Goal: Information Seeking & Learning: Learn about a topic

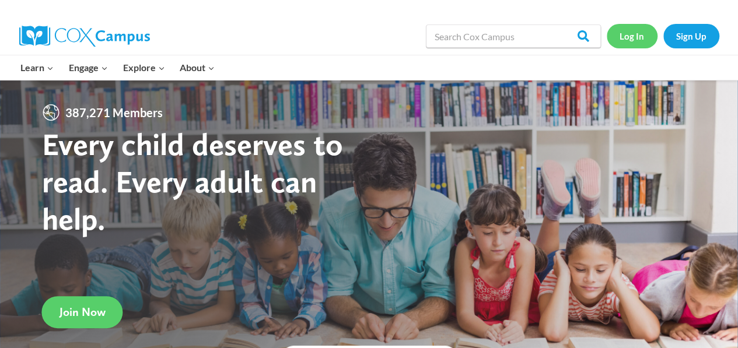
click at [632, 32] on link "Log In" at bounding box center [632, 36] width 51 height 24
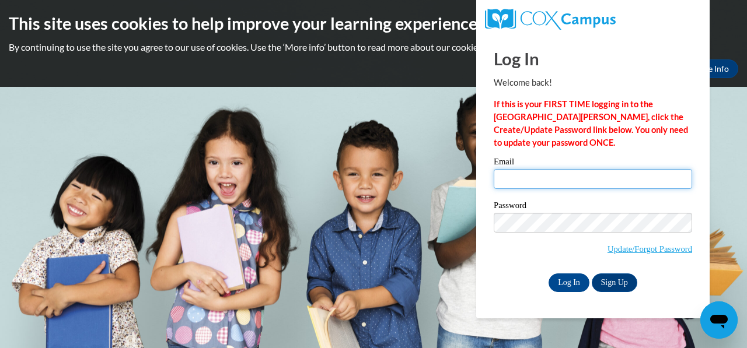
click at [576, 183] on input "Email" at bounding box center [592, 179] width 198 height 20
type input "[EMAIL_ADDRESS][DOMAIN_NAME]"
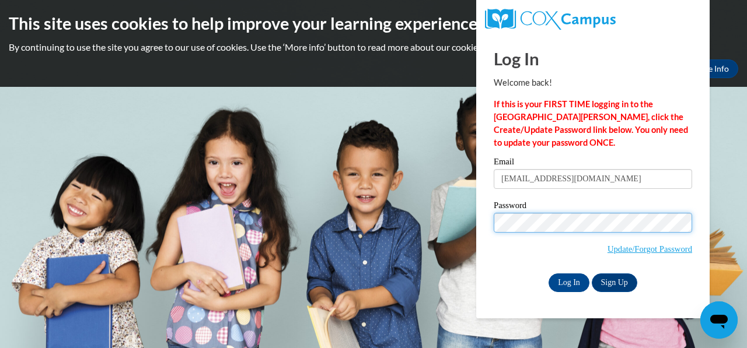
click at [548, 274] on input "Log In" at bounding box center [568, 283] width 41 height 19
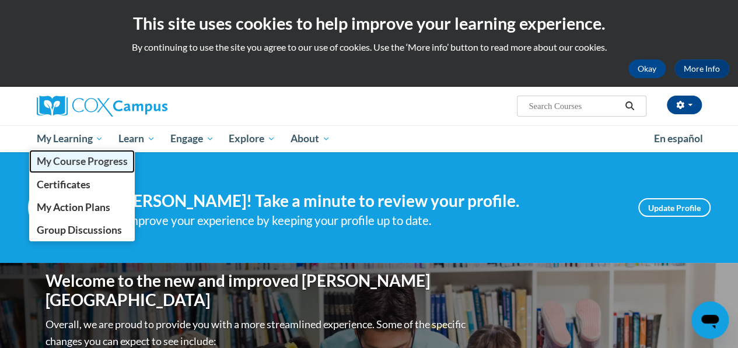
click at [89, 159] on span "My Course Progress" at bounding box center [81, 161] width 91 height 12
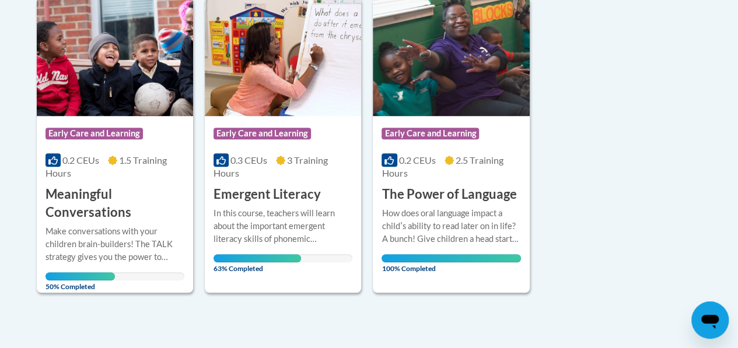
scroll to position [306, 0]
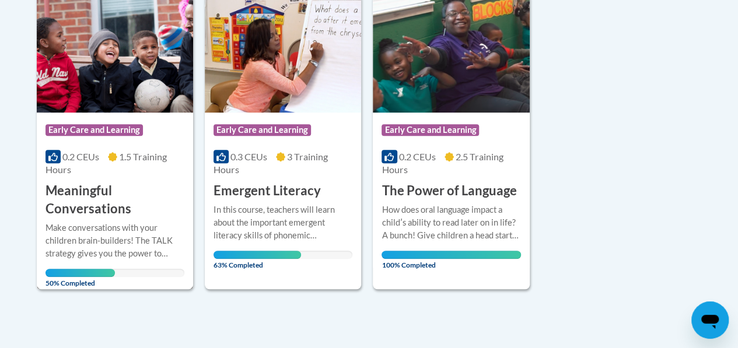
click at [144, 173] on div "0.2 CEUs 1.5 Training Hours" at bounding box center [114, 163] width 139 height 26
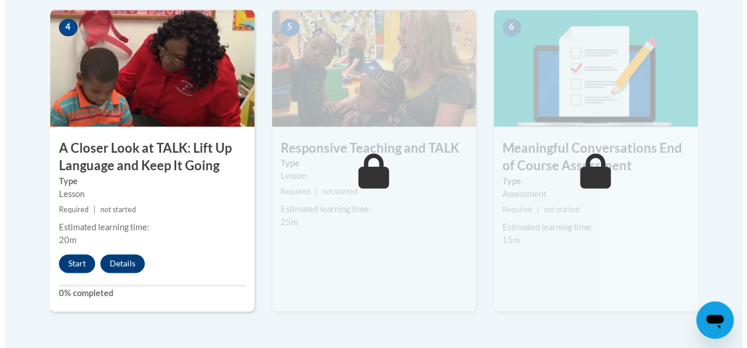
scroll to position [716, 0]
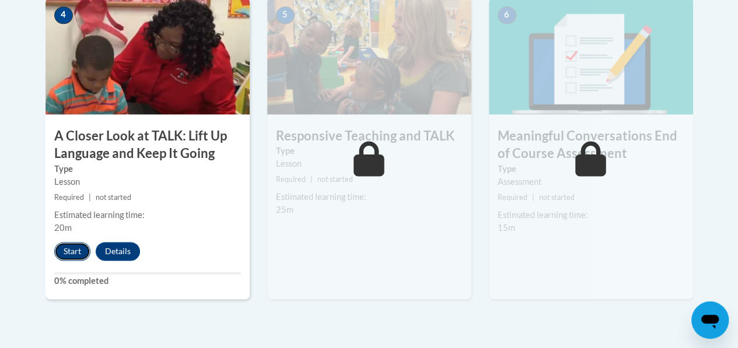
click at [75, 252] on button "Start" at bounding box center [72, 251] width 36 height 19
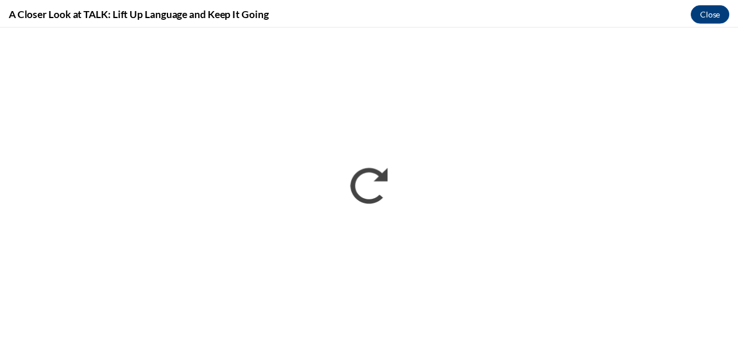
scroll to position [0, 0]
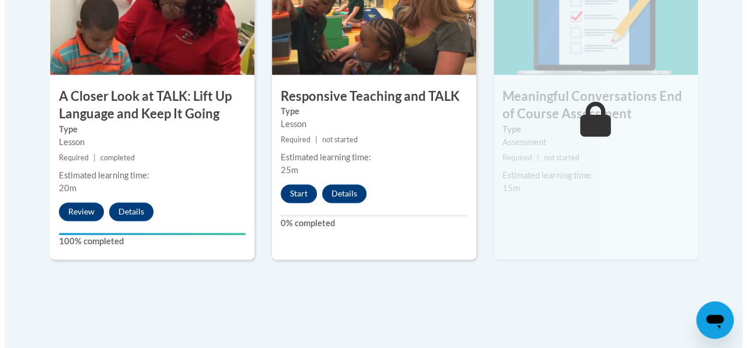
scroll to position [756, 0]
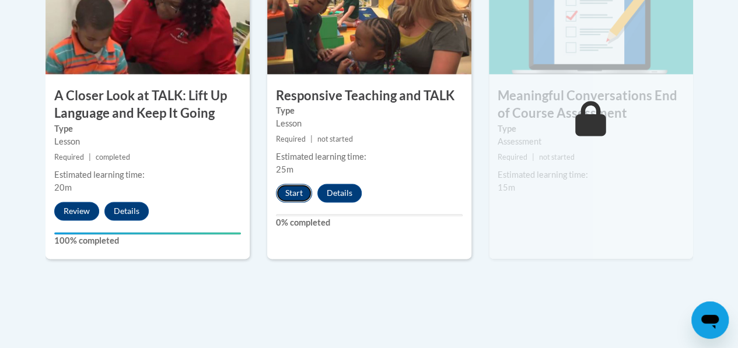
click at [301, 192] on button "Start" at bounding box center [294, 193] width 36 height 19
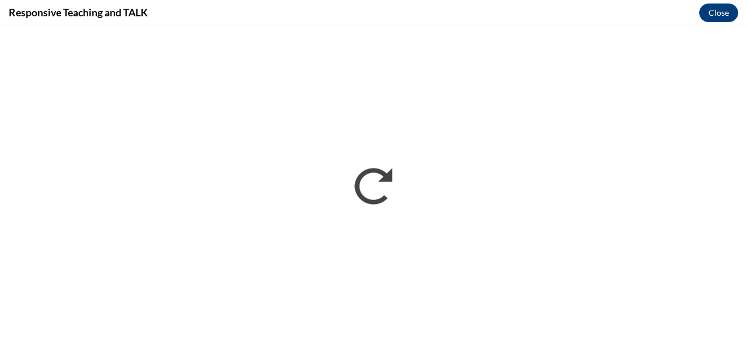
scroll to position [0, 0]
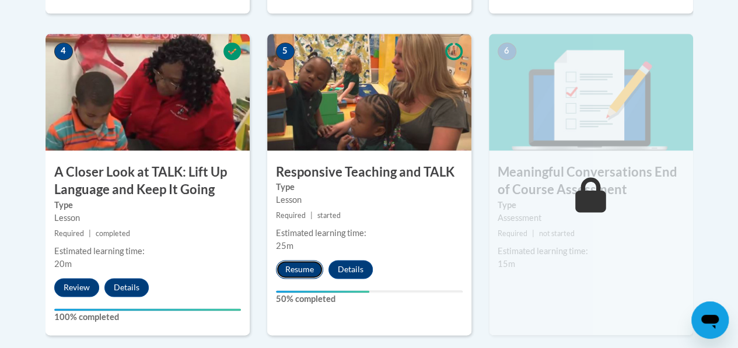
click at [297, 271] on button "Resume" at bounding box center [299, 269] width 47 height 19
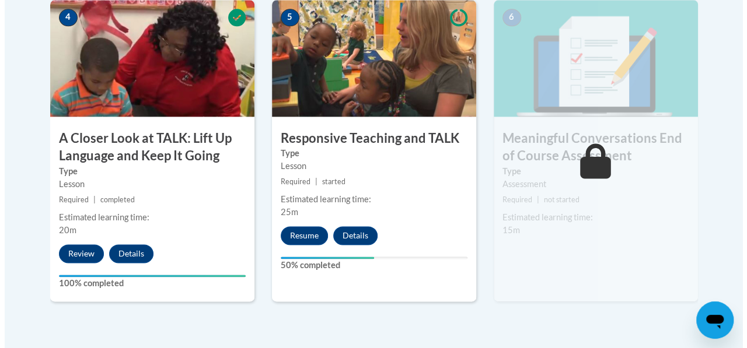
scroll to position [707, 0]
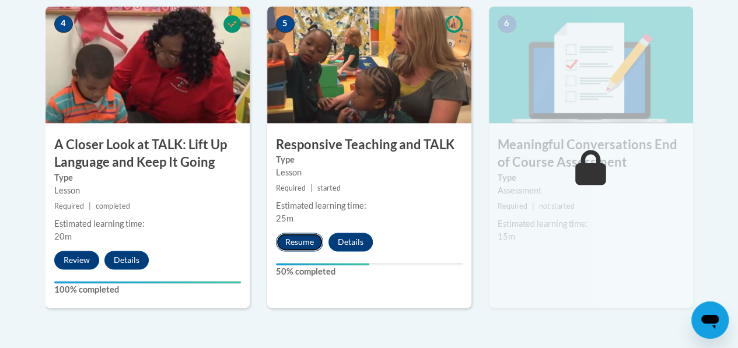
click at [303, 244] on button "Resume" at bounding box center [299, 242] width 47 height 19
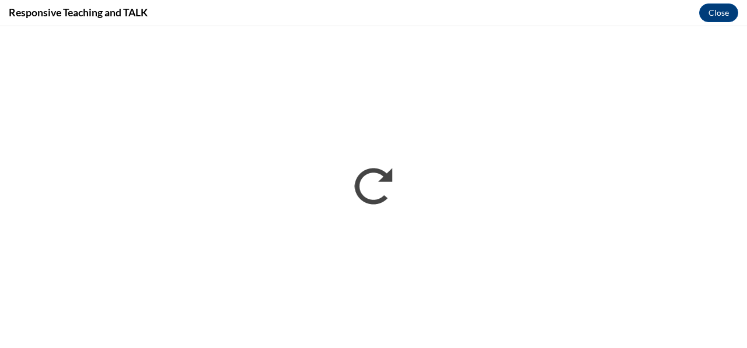
scroll to position [0, 0]
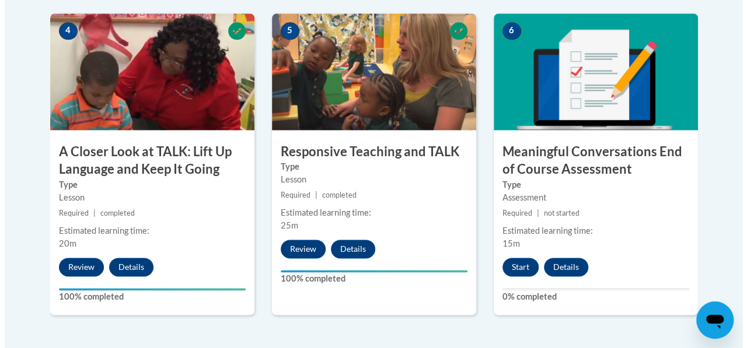
scroll to position [705, 0]
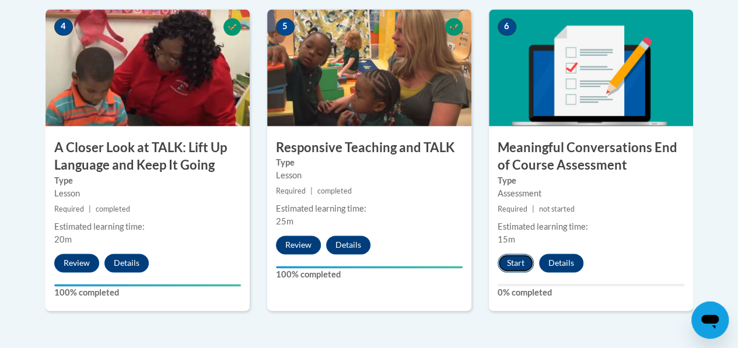
click at [507, 262] on button "Start" at bounding box center [516, 263] width 36 height 19
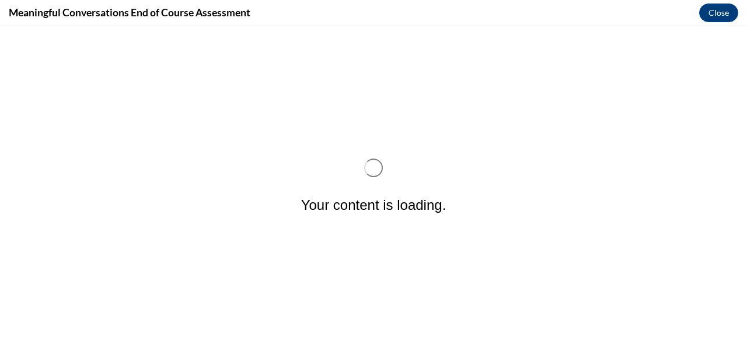
scroll to position [0, 0]
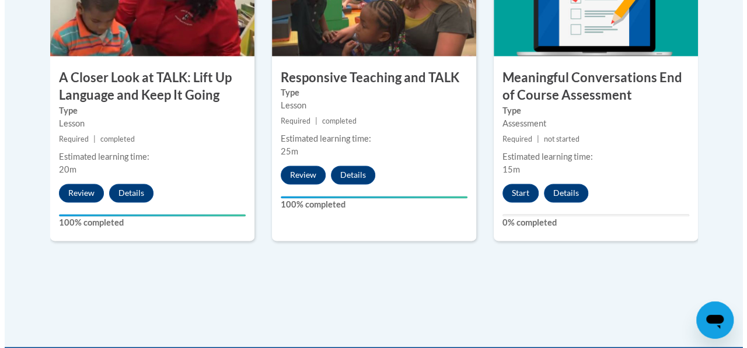
scroll to position [774, 0]
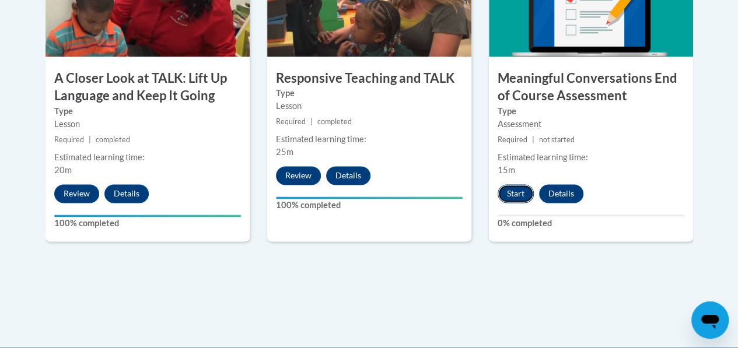
click at [520, 195] on button "Start" at bounding box center [516, 193] width 36 height 19
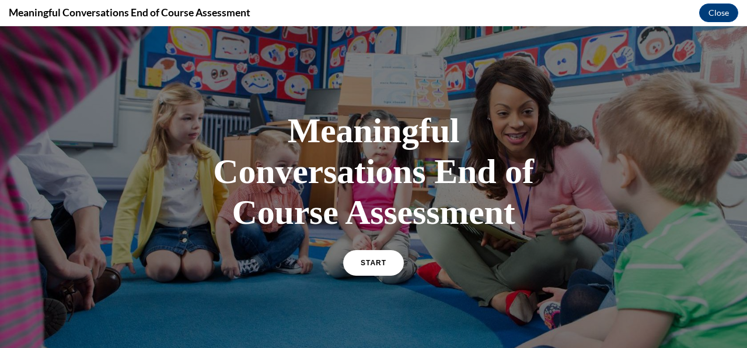
scroll to position [0, 0]
click at [371, 265] on span "START" at bounding box center [373, 263] width 27 height 9
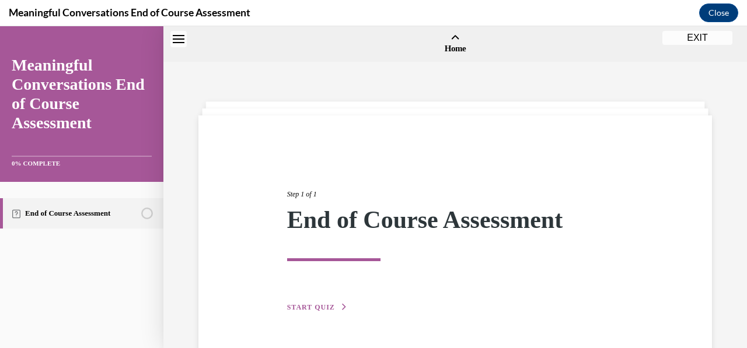
scroll to position [36, 0]
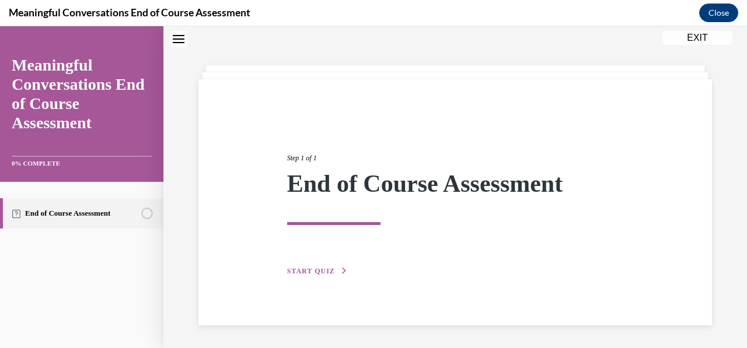
click at [309, 275] on button "START QUIZ" at bounding box center [317, 271] width 61 height 10
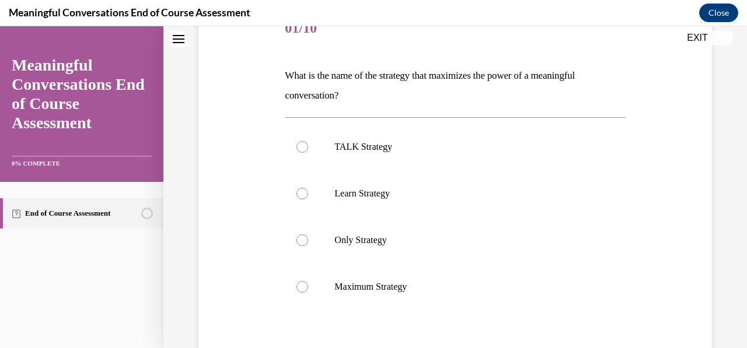
scroll to position [156, 0]
click at [291, 139] on label "TALK Strategy" at bounding box center [455, 147] width 340 height 47
click at [296, 141] on input "TALK Strategy" at bounding box center [302, 147] width 12 height 12
radio input "true"
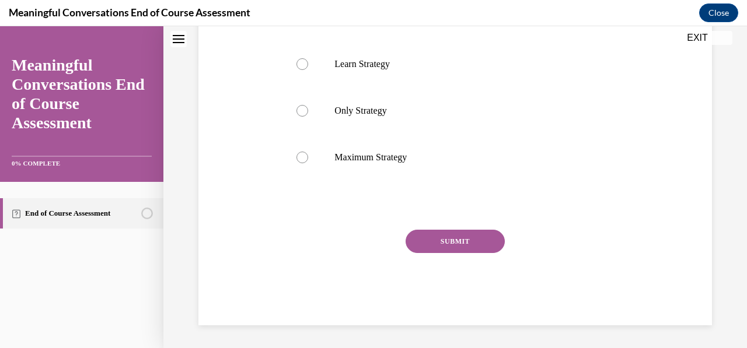
click at [423, 232] on button "SUBMIT" at bounding box center [454, 241] width 99 height 23
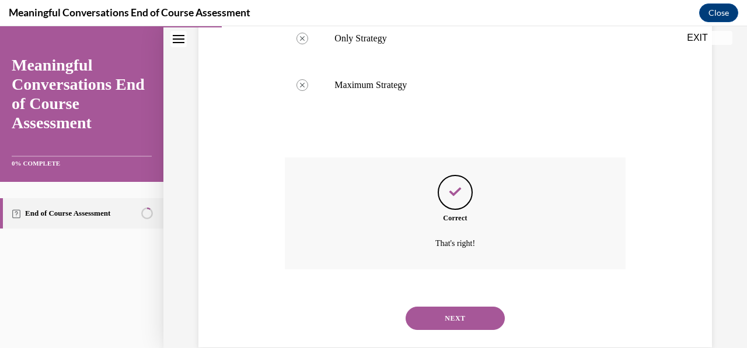
scroll to position [380, 0]
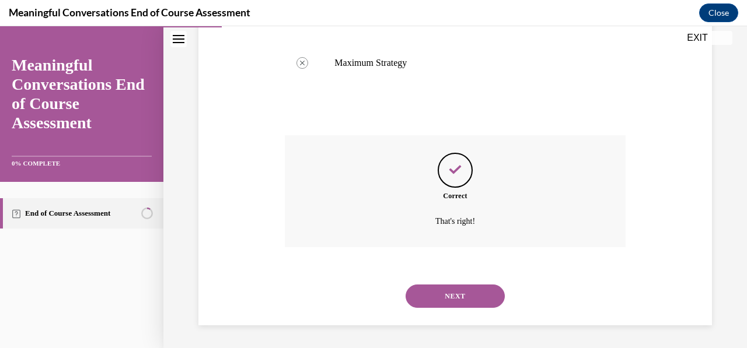
click at [432, 297] on button "NEXT" at bounding box center [454, 296] width 99 height 23
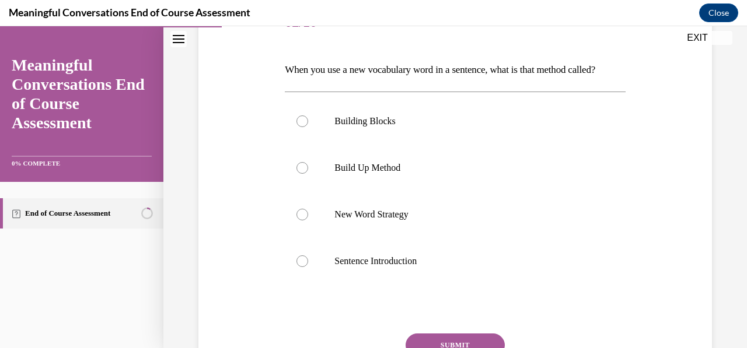
scroll to position [167, 0]
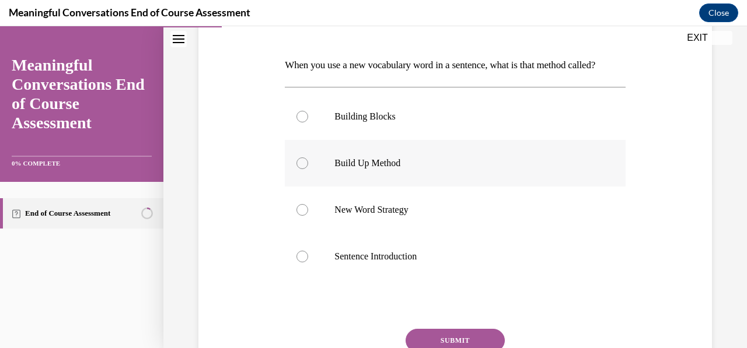
drag, startPoint x: 744, startPoint y: 191, endPoint x: 302, endPoint y: 185, distance: 442.7
click at [302, 169] on div at bounding box center [302, 163] width 12 height 12
click at [302, 169] on input "Build Up Method" at bounding box center [302, 163] width 12 height 12
radio input "true"
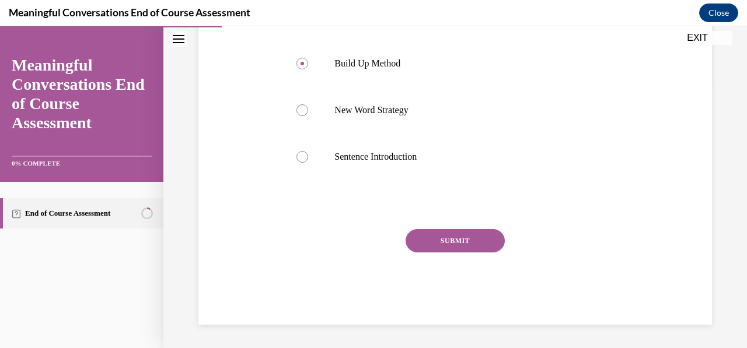
click at [421, 235] on button "SUBMIT" at bounding box center [454, 240] width 99 height 23
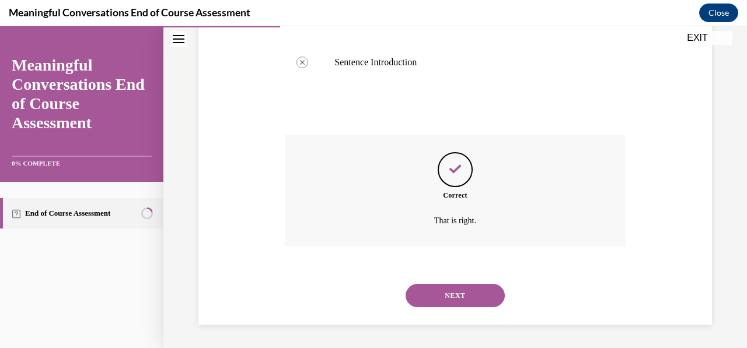
scroll to position [380, 0]
click at [490, 296] on button "NEXT" at bounding box center [454, 295] width 99 height 23
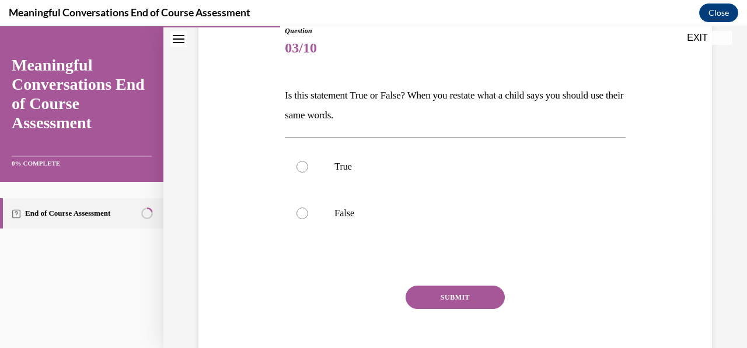
scroll to position [138, 0]
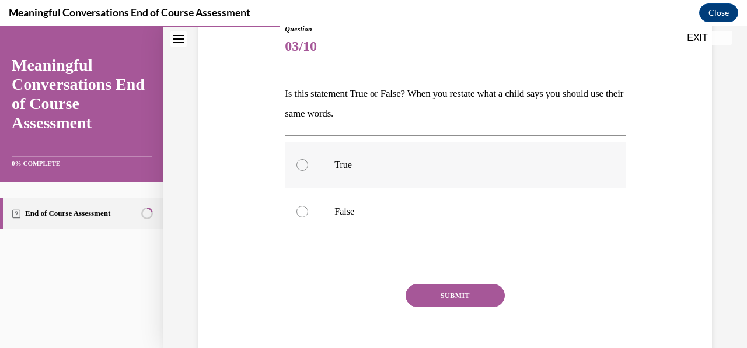
click at [297, 166] on div at bounding box center [302, 165] width 12 height 12
click at [297, 166] on input "True" at bounding box center [302, 165] width 12 height 12
radio input "true"
click at [419, 303] on button "SUBMIT" at bounding box center [454, 295] width 99 height 23
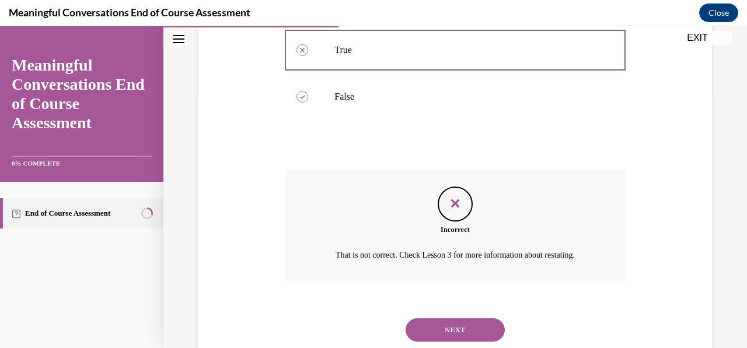
scroll to position [287, 0]
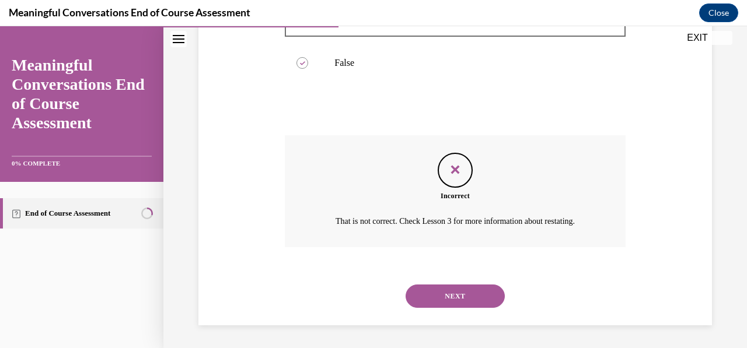
click at [481, 300] on button "NEXT" at bounding box center [454, 296] width 99 height 23
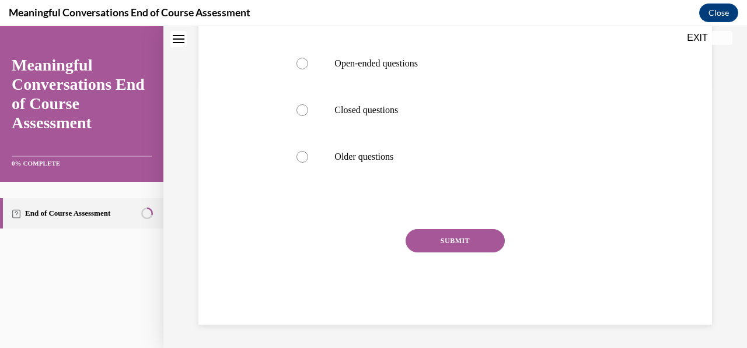
scroll to position [0, 0]
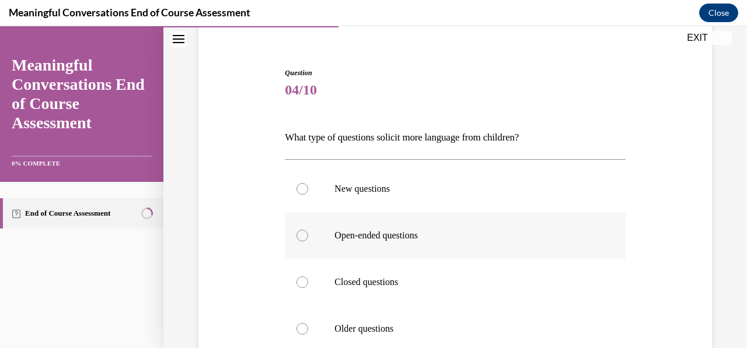
click at [330, 229] on label "Open-ended questions" at bounding box center [455, 235] width 340 height 47
click at [308, 230] on input "Open-ended questions" at bounding box center [302, 236] width 12 height 12
radio input "true"
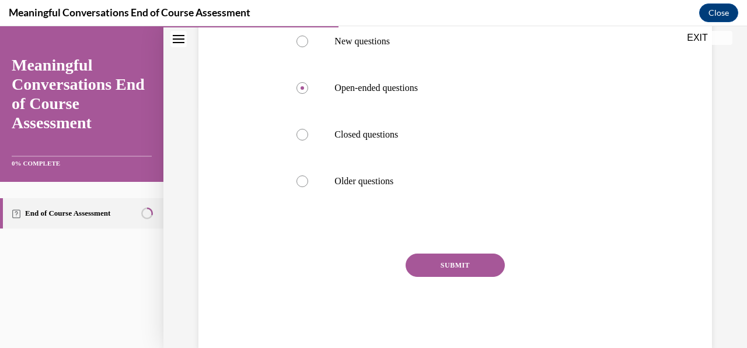
click at [430, 259] on button "SUBMIT" at bounding box center [454, 265] width 99 height 23
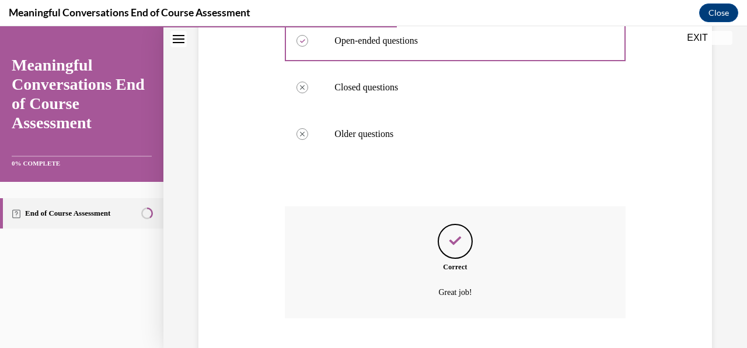
scroll to position [360, 0]
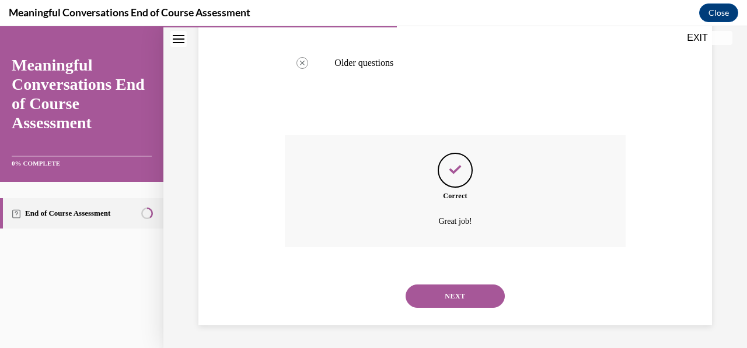
click at [472, 303] on button "NEXT" at bounding box center [454, 296] width 99 height 23
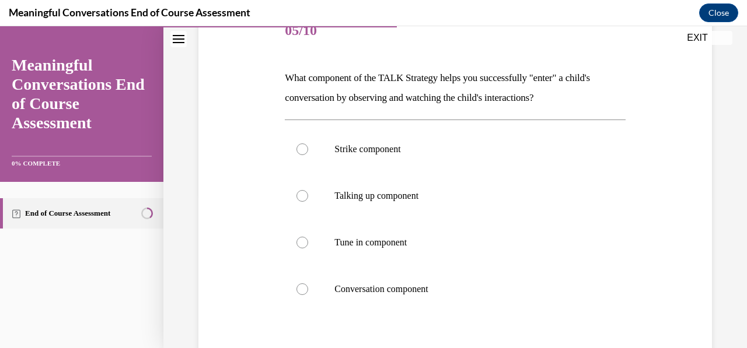
scroll to position [155, 0]
click at [293, 192] on label "Talking up component" at bounding box center [455, 195] width 340 height 47
click at [296, 192] on input "Talking up component" at bounding box center [302, 196] width 12 height 12
radio input "true"
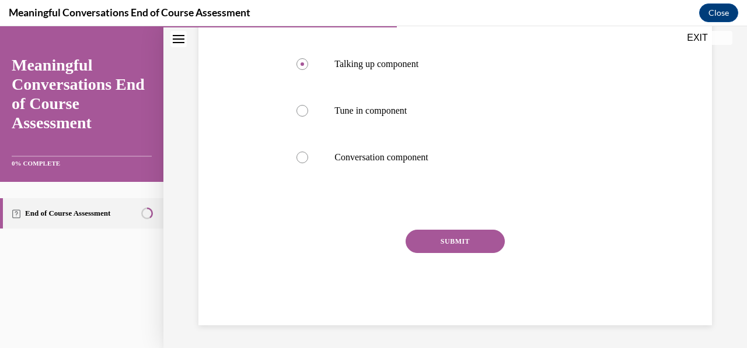
click at [411, 239] on button "SUBMIT" at bounding box center [454, 241] width 99 height 23
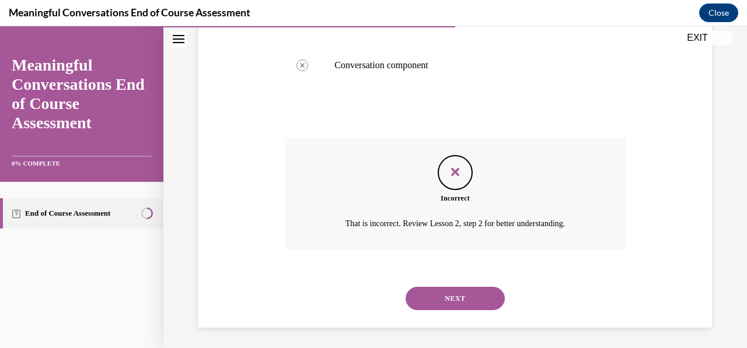
scroll to position [380, 0]
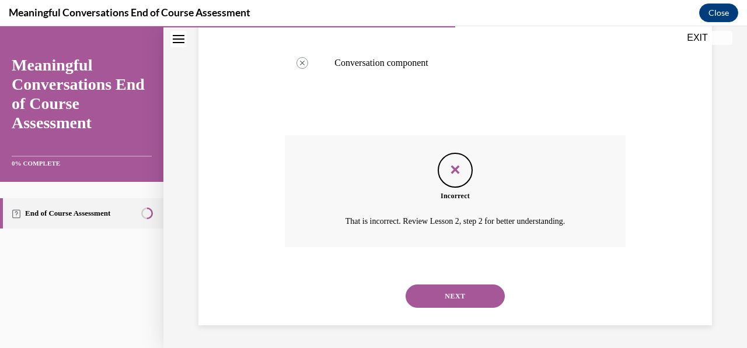
click at [433, 296] on button "NEXT" at bounding box center [454, 296] width 99 height 23
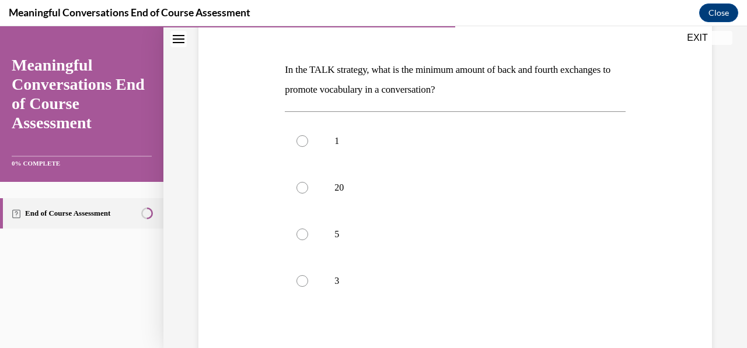
scroll to position [177, 0]
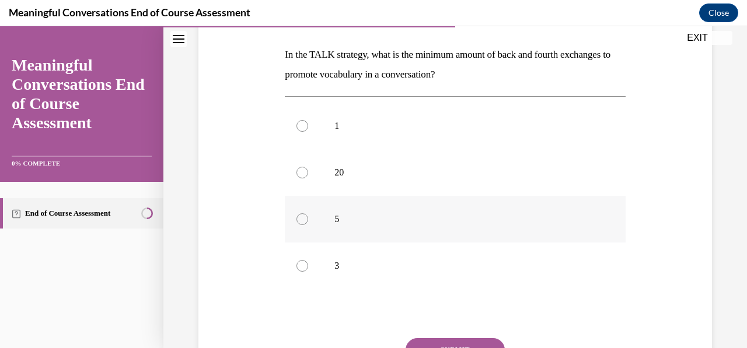
click at [317, 219] on label "5" at bounding box center [455, 219] width 340 height 47
click at [308, 219] on input "5" at bounding box center [302, 219] width 12 height 12
radio input "true"
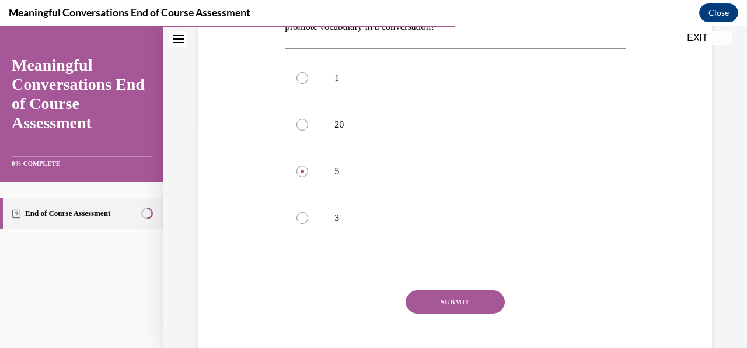
click at [457, 300] on button "SUBMIT" at bounding box center [454, 301] width 99 height 23
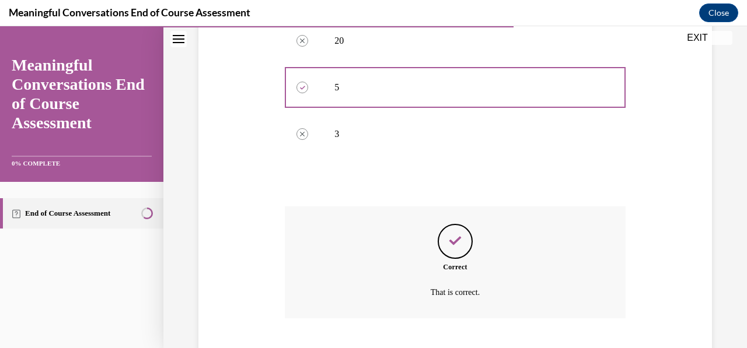
scroll to position [380, 0]
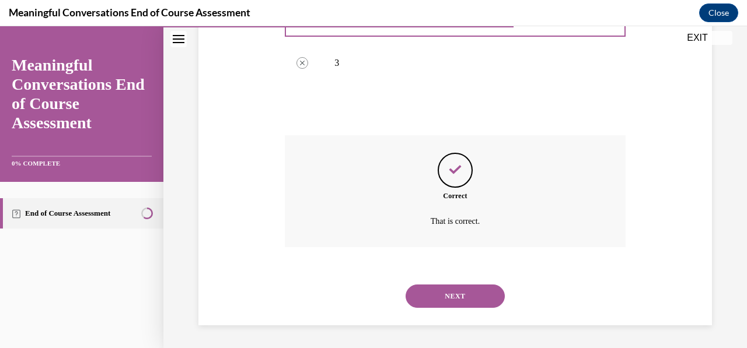
click at [474, 302] on button "NEXT" at bounding box center [454, 296] width 99 height 23
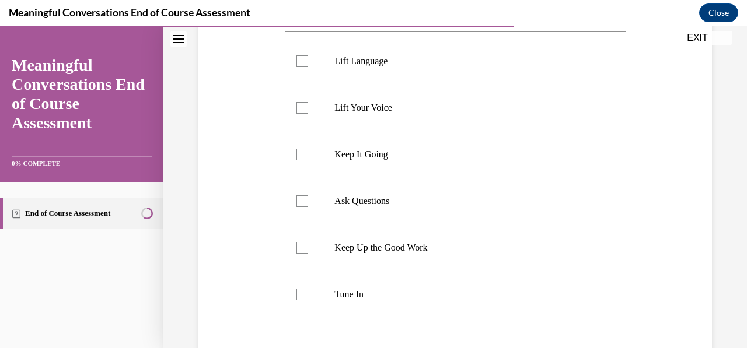
scroll to position [227, 0]
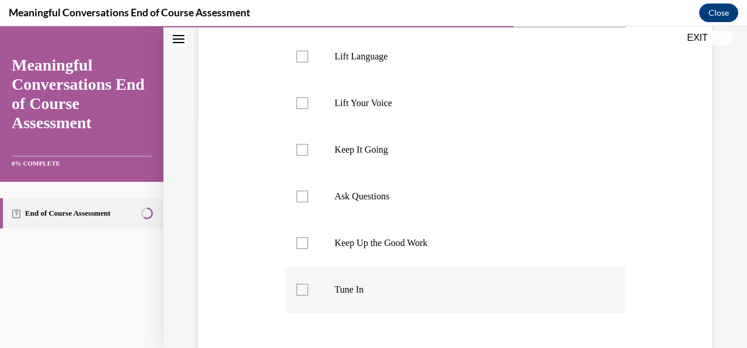
click at [299, 297] on label "Tune In" at bounding box center [455, 290] width 340 height 47
click at [299, 296] on input "Tune In" at bounding box center [302, 290] width 12 height 12
checkbox input "true"
click at [302, 196] on div at bounding box center [302, 197] width 12 height 12
click at [302, 196] on input "Ask Questions" at bounding box center [302, 197] width 12 height 12
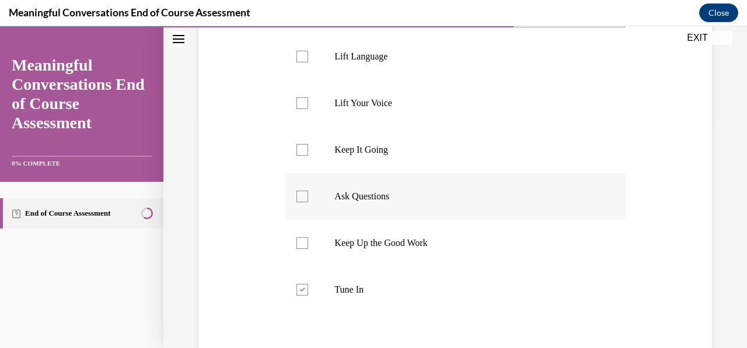
checkbox input "true"
click at [297, 118] on label "Lift Your Voice" at bounding box center [455, 103] width 340 height 47
click at [297, 109] on input "Lift Your Voice" at bounding box center [302, 103] width 12 height 12
click at [302, 114] on label "Lift Your Voice" at bounding box center [455, 103] width 340 height 47
click at [302, 109] on input "Lift Your Voice" at bounding box center [302, 103] width 12 height 12
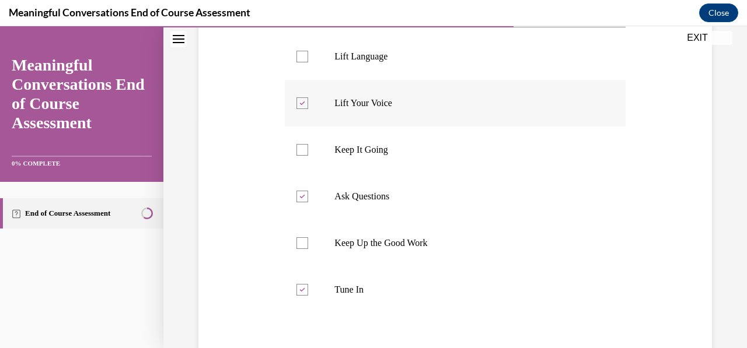
checkbox input "false"
click at [294, 65] on label "Lift Language" at bounding box center [455, 56] width 340 height 47
click at [296, 62] on input "Lift Language" at bounding box center [302, 57] width 12 height 12
checkbox input "true"
click at [302, 153] on div at bounding box center [302, 150] width 12 height 12
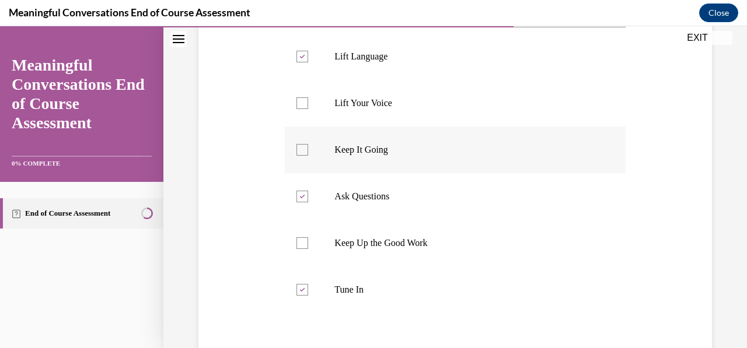
click at [302, 153] on input "Keep It Going" at bounding box center [302, 150] width 12 height 12
checkbox input "true"
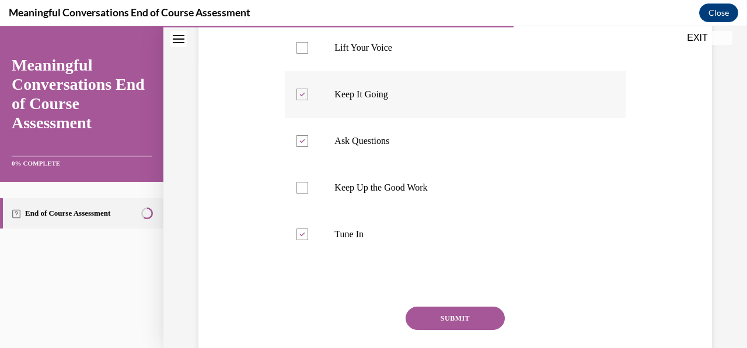
scroll to position [359, 0]
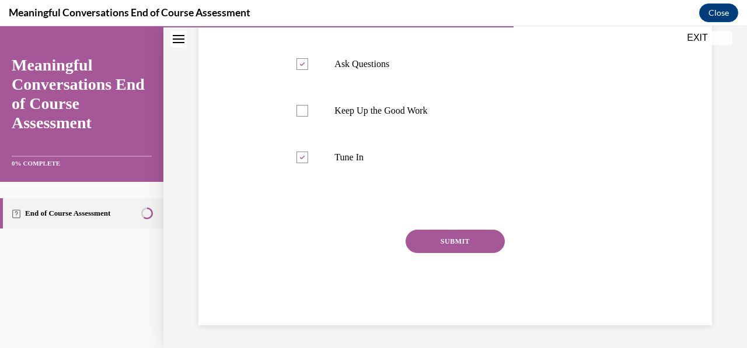
click at [449, 245] on button "SUBMIT" at bounding box center [454, 241] width 99 height 23
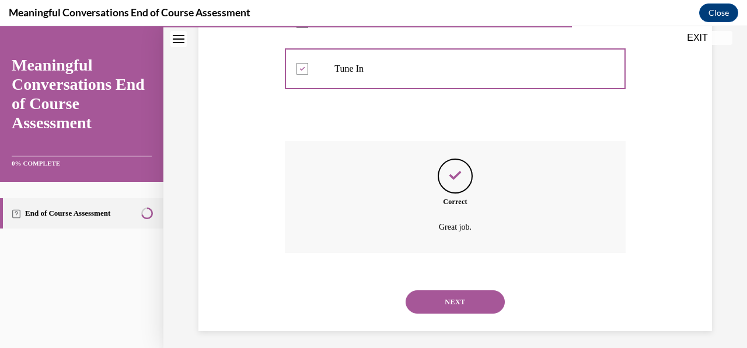
scroll to position [454, 0]
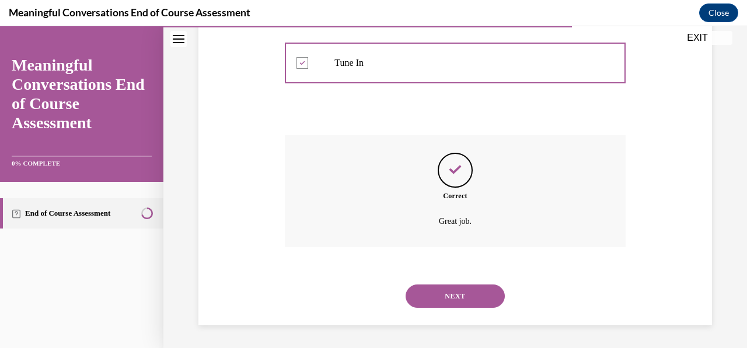
click at [446, 299] on button "NEXT" at bounding box center [454, 296] width 99 height 23
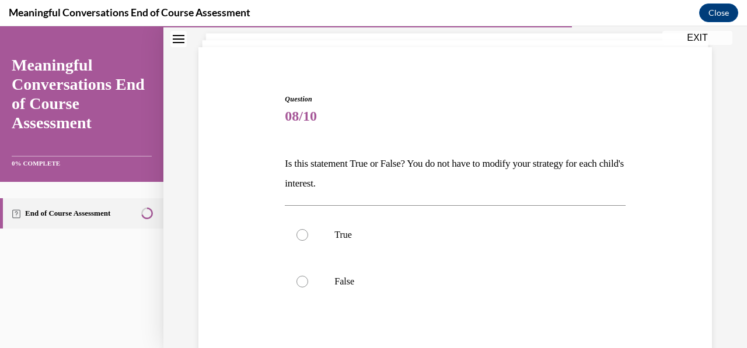
scroll to position [69, 0]
click at [314, 276] on label "False" at bounding box center [455, 281] width 340 height 47
click at [308, 276] on input "False" at bounding box center [302, 281] width 12 height 12
radio input "true"
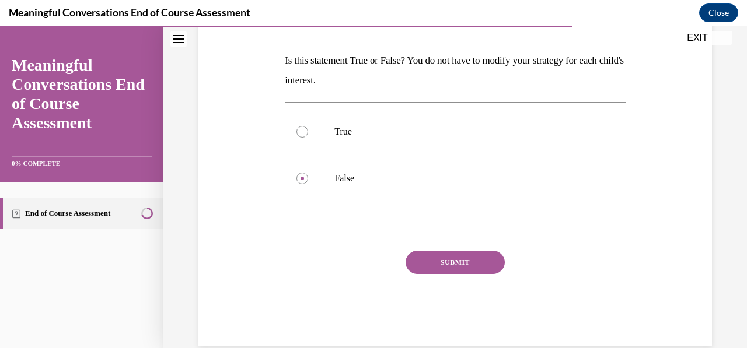
click at [426, 261] on button "SUBMIT" at bounding box center [454, 262] width 99 height 23
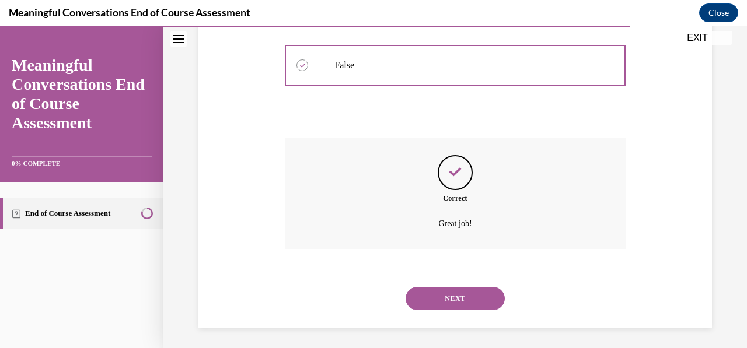
scroll to position [287, 0]
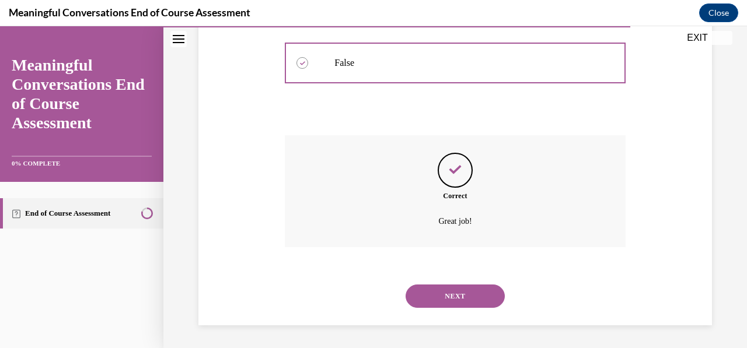
click at [444, 302] on button "NEXT" at bounding box center [454, 296] width 99 height 23
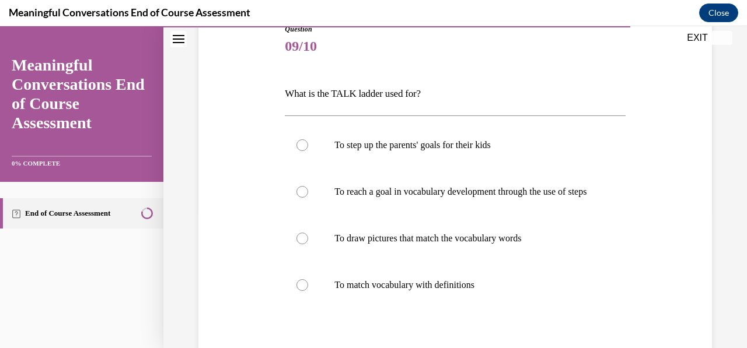
scroll to position [136, 0]
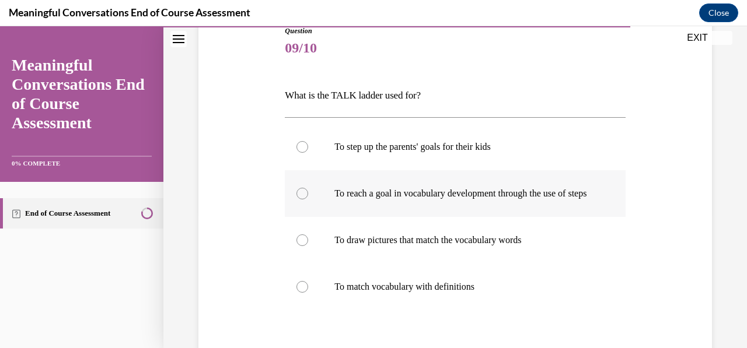
click at [426, 199] on p "To reach a goal in vocabulary development through the use of steps" at bounding box center [464, 194] width 261 height 12
click at [308, 199] on input "To reach a goal in vocabulary development through the use of steps" at bounding box center [302, 194] width 12 height 12
radio input "true"
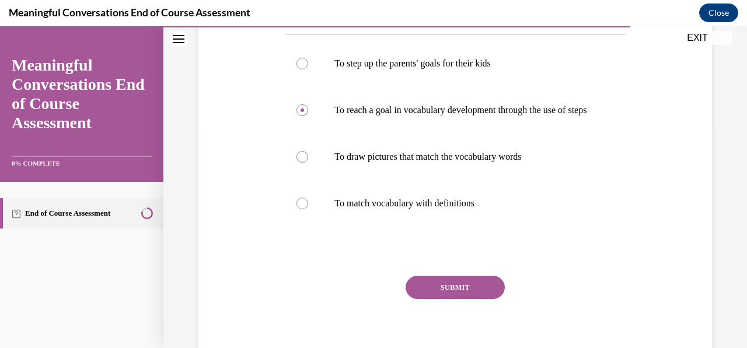
click at [455, 299] on button "SUBMIT" at bounding box center [454, 287] width 99 height 23
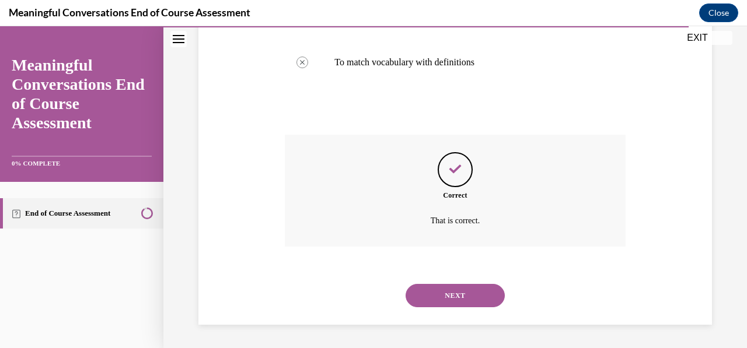
scroll to position [372, 0]
click at [465, 302] on button "NEXT" at bounding box center [454, 295] width 99 height 23
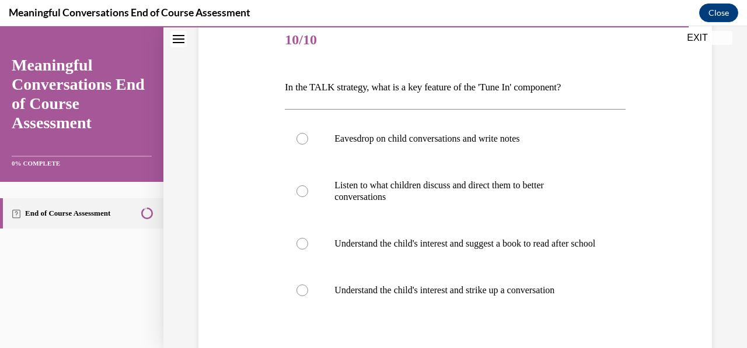
scroll to position [144, 0]
click at [464, 297] on p "Understand the child's interest and strike up a conversation" at bounding box center [464, 291] width 261 height 12
click at [308, 297] on input "Understand the child's interest and strike up a conversation" at bounding box center [302, 291] width 12 height 12
radio input "true"
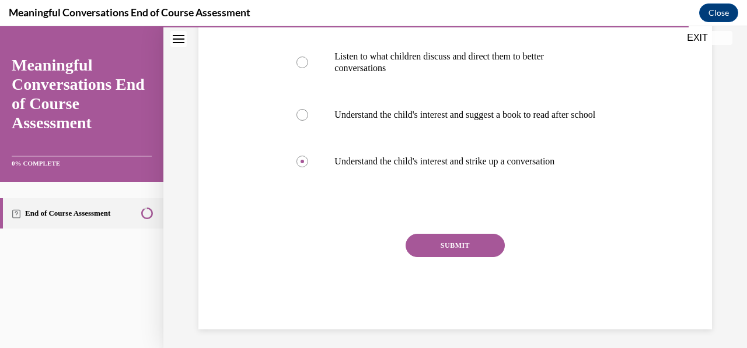
click at [482, 257] on button "SUBMIT" at bounding box center [454, 245] width 99 height 23
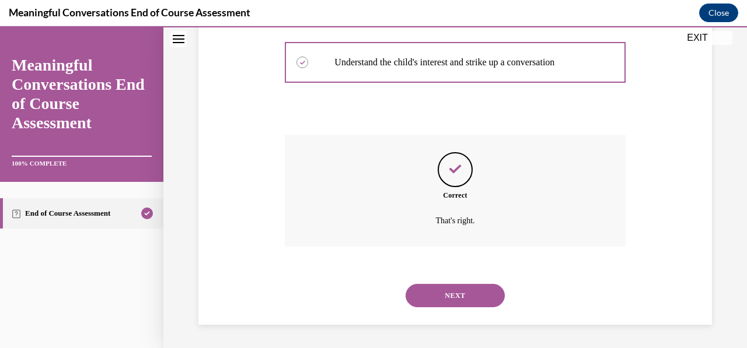
scroll to position [384, 0]
click at [467, 301] on button "NEXT" at bounding box center [454, 295] width 99 height 23
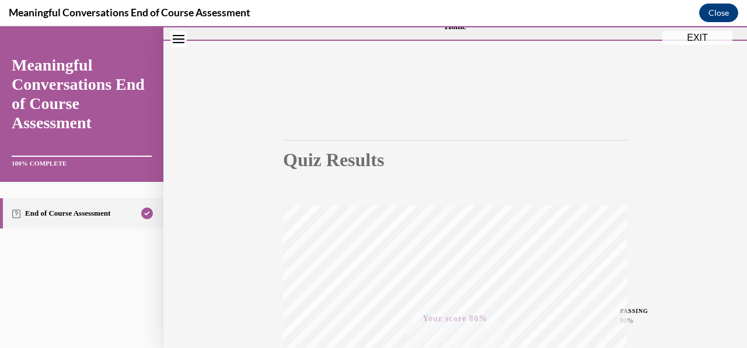
scroll to position [0, 0]
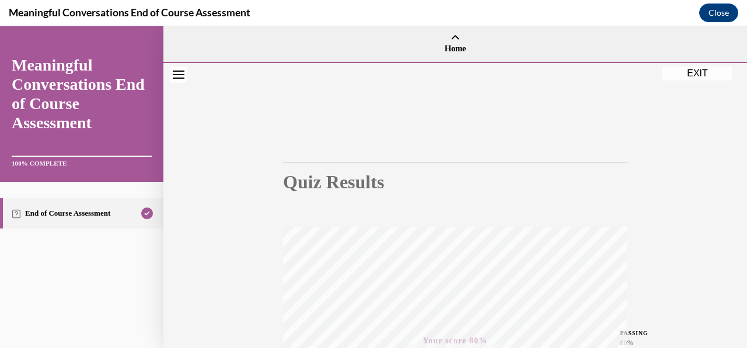
click at [707, 76] on button "EXIT" at bounding box center [697, 73] width 70 height 14
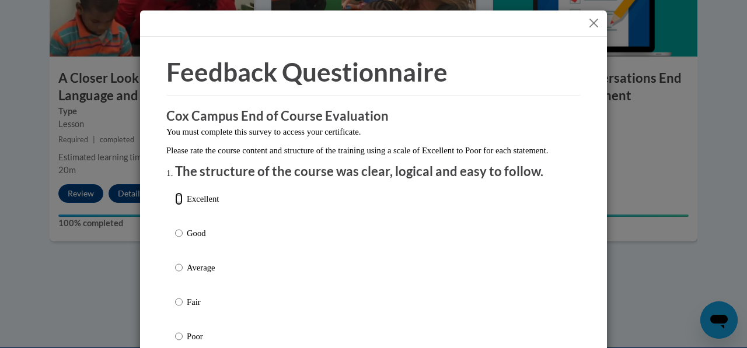
click at [175, 205] on input "Excellent" at bounding box center [179, 198] width 8 height 13
radio input "true"
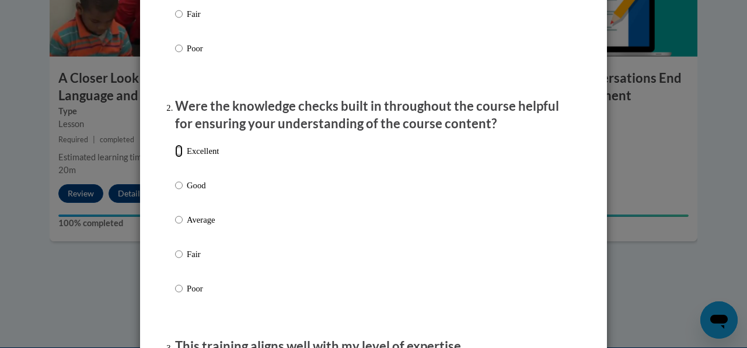
click at [175, 157] on input "Excellent" at bounding box center [179, 151] width 8 height 13
radio input "true"
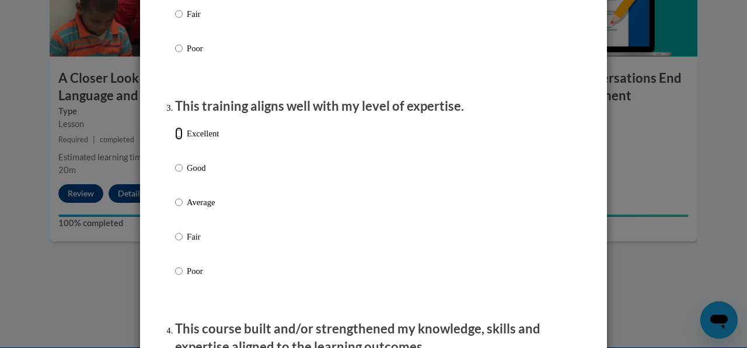
click at [175, 140] on input "Excellent" at bounding box center [179, 133] width 8 height 13
radio input "true"
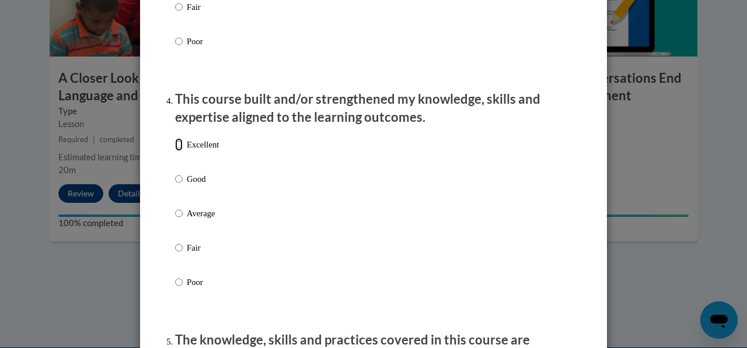
click at [175, 151] on input "Excellent" at bounding box center [179, 144] width 8 height 13
radio input "true"
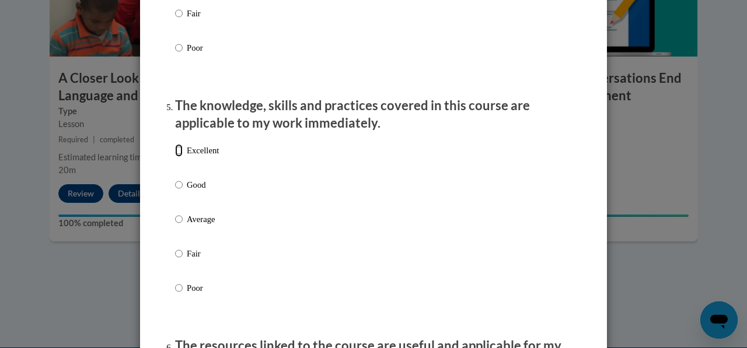
click at [175, 157] on input "Excellent" at bounding box center [179, 150] width 8 height 13
radio input "true"
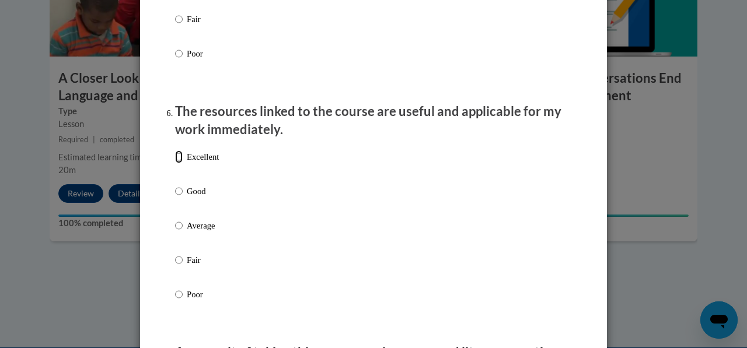
click at [175, 163] on input "Excellent" at bounding box center [179, 156] width 8 height 13
radio input "true"
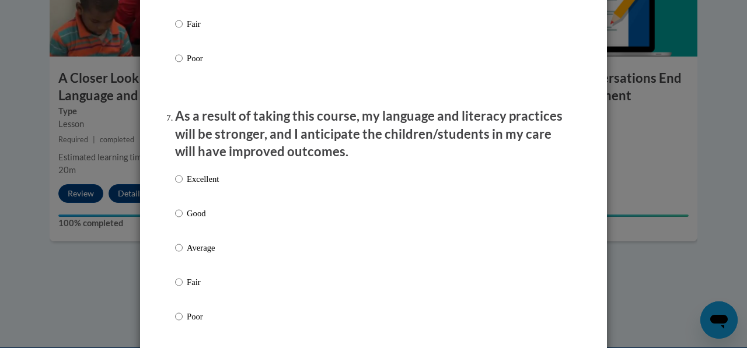
scroll to position [1512, 0]
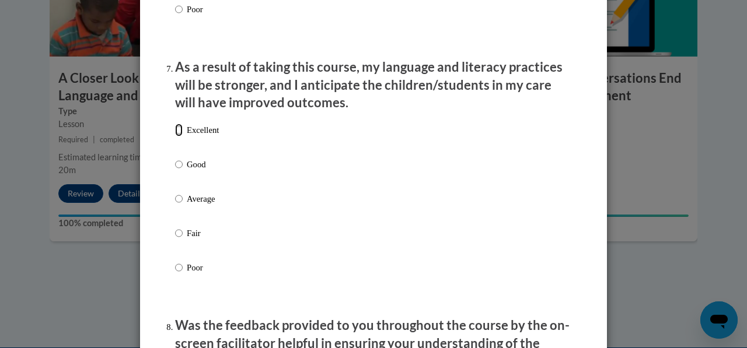
click at [175, 136] on input "Excellent" at bounding box center [179, 130] width 8 height 13
radio input "true"
click at [175, 136] on input "Excellent" at bounding box center [179, 130] width 8 height 13
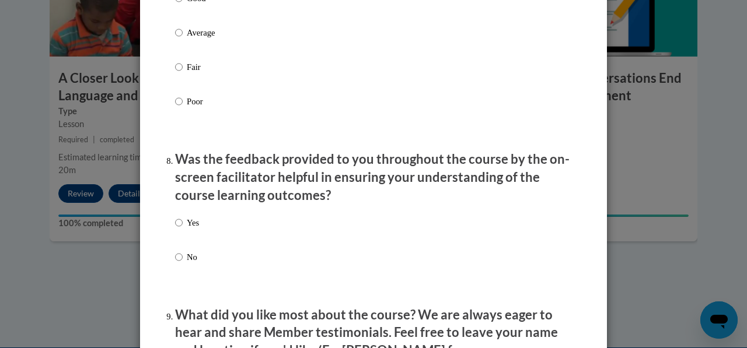
scroll to position [1715, 0]
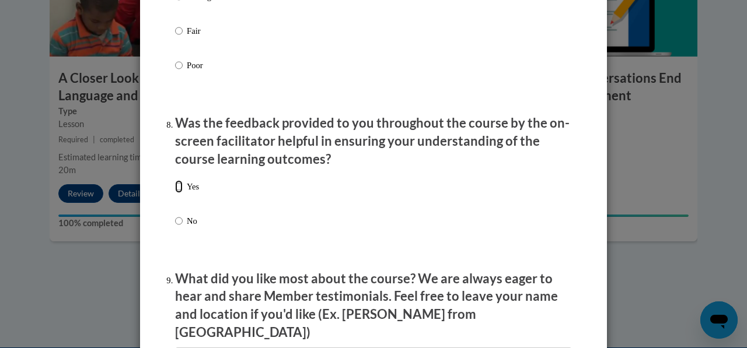
click at [175, 193] on input "Yes" at bounding box center [179, 186] width 8 height 13
radio input "true"
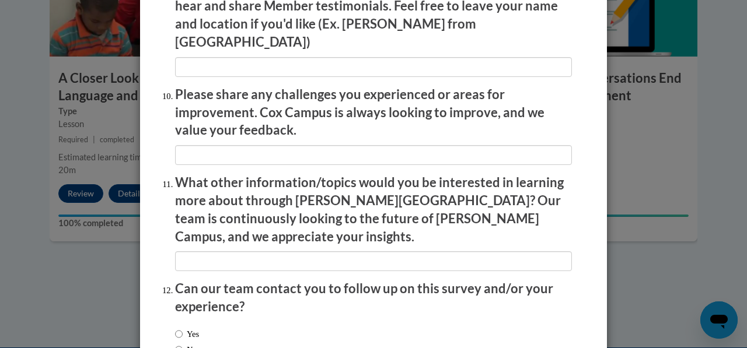
scroll to position [2077, 0]
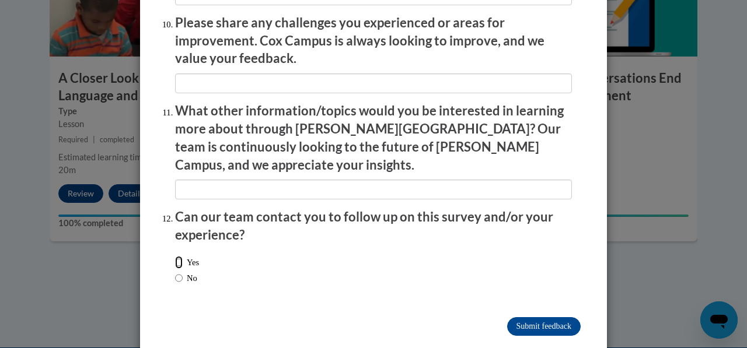
click at [175, 256] on input "Yes" at bounding box center [179, 262] width 8 height 13
radio input "true"
click at [560, 317] on input "Submit feedback" at bounding box center [543, 326] width 73 height 19
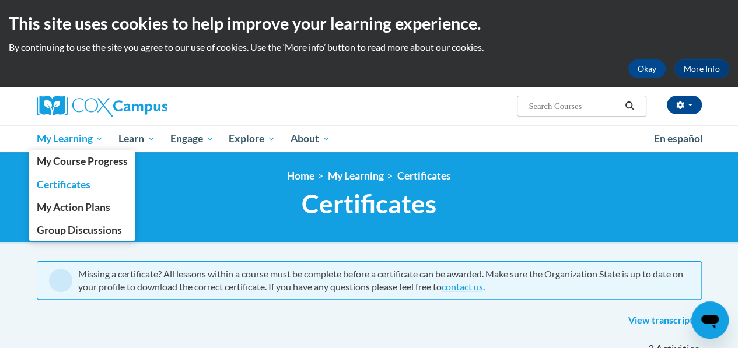
click at [94, 142] on span "My Learning" at bounding box center [69, 139] width 67 height 14
click at [52, 166] on span "My Course Progress" at bounding box center [81, 161] width 91 height 12
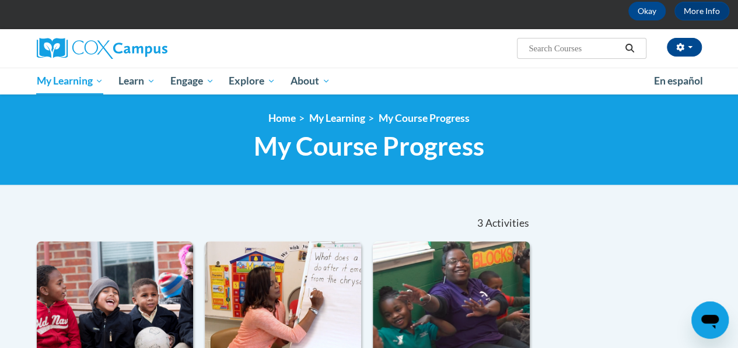
scroll to position [55, 0]
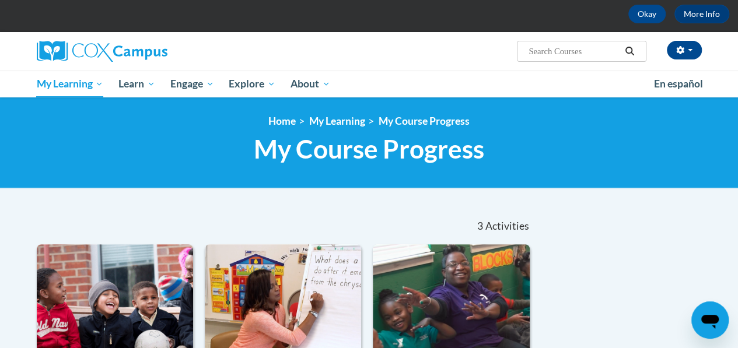
click at [590, 55] on input "Search..." at bounding box center [573, 51] width 93 height 14
type input "transforming story time"
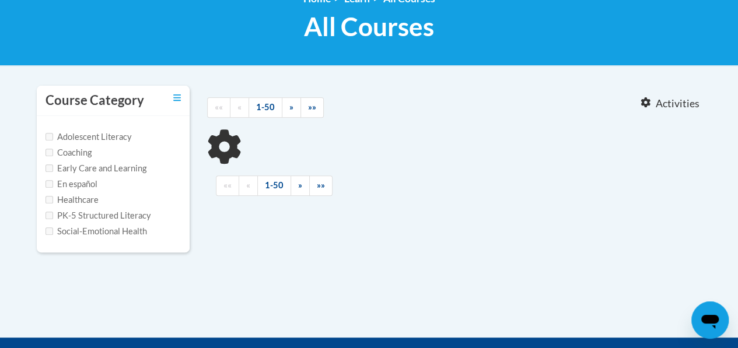
scroll to position [182, 0]
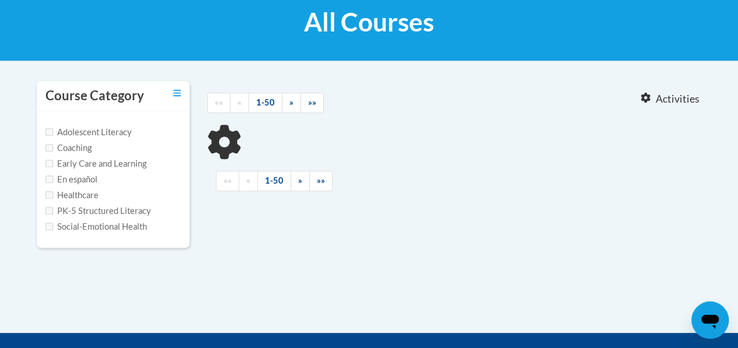
type input "transforming story time"
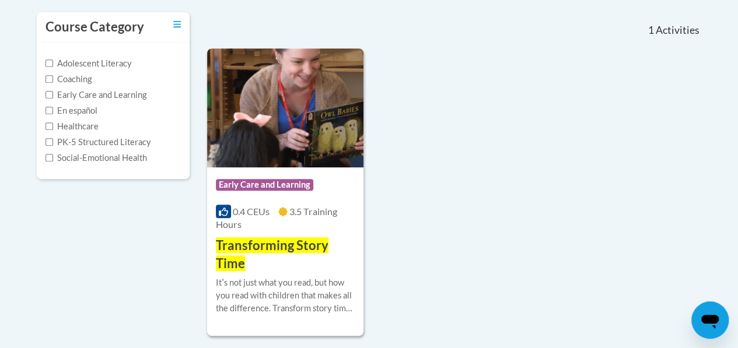
scroll to position [252, 0]
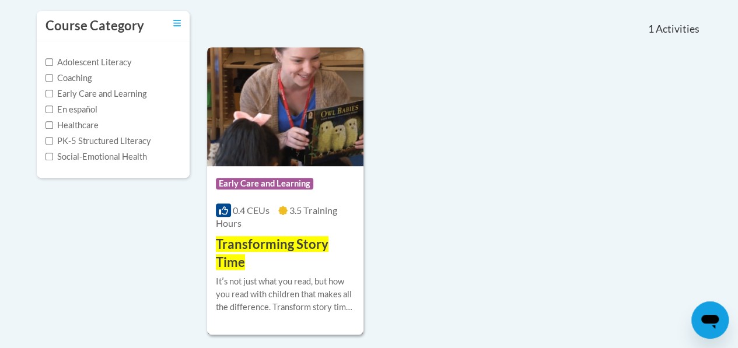
click at [335, 283] on div "Itʹs not just what you read, but how you read with children that makes all the …" at bounding box center [285, 294] width 139 height 38
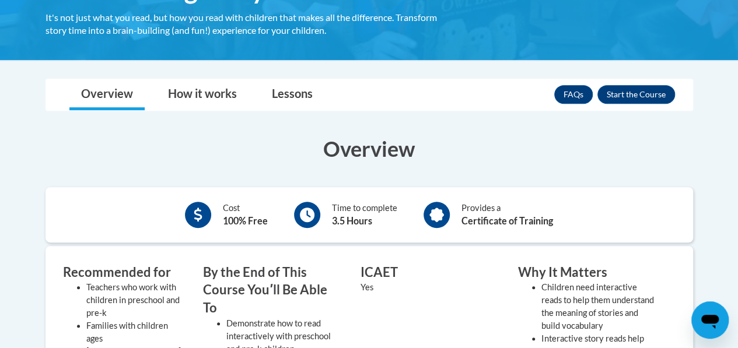
scroll to position [232, 0]
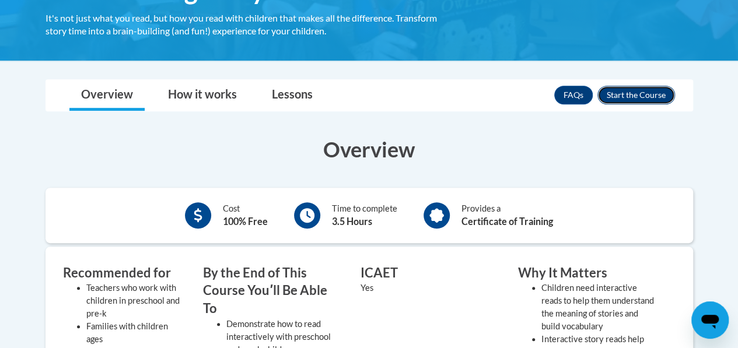
click at [649, 96] on button "Enroll" at bounding box center [636, 95] width 78 height 19
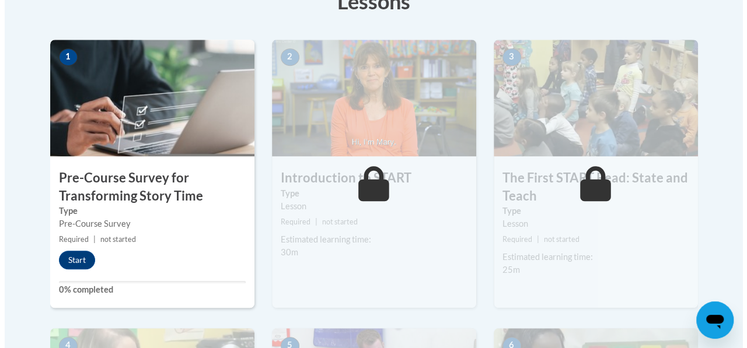
scroll to position [352, 0]
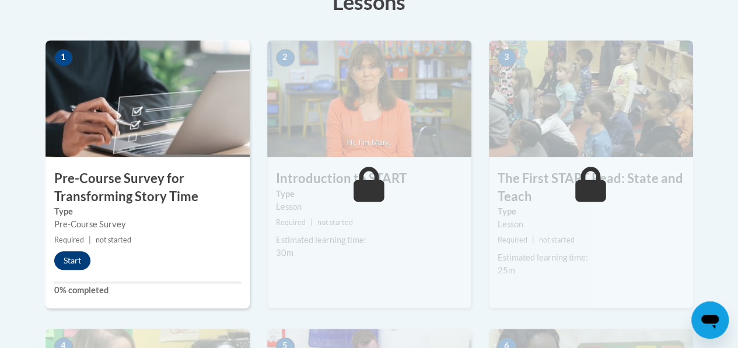
click at [62, 264] on button "Start" at bounding box center [72, 260] width 36 height 19
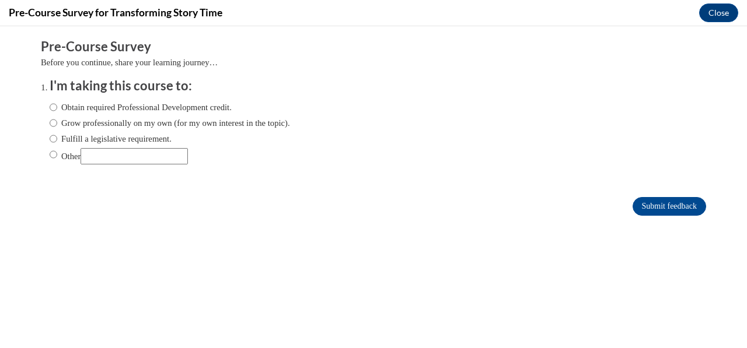
scroll to position [0, 0]
click at [84, 114] on div "Obtain required Professional Development credit. Grow professionally on my own …" at bounding box center [170, 132] width 240 height 75
click at [50, 108] on input "Obtain required Professional Development credit." at bounding box center [54, 107] width 8 height 13
radio input "true"
click at [637, 207] on input "Submit feedback" at bounding box center [668, 206] width 73 height 19
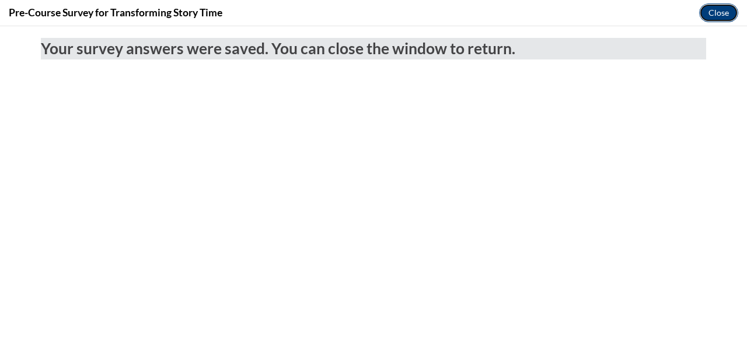
click at [723, 15] on button "Close" at bounding box center [718, 12] width 39 height 19
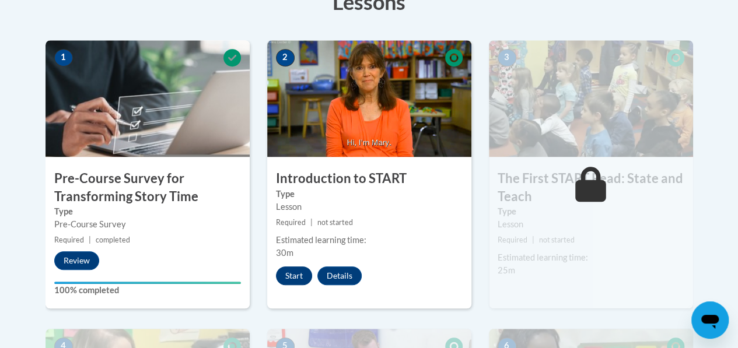
click at [298, 273] on button "Start" at bounding box center [294, 276] width 36 height 19
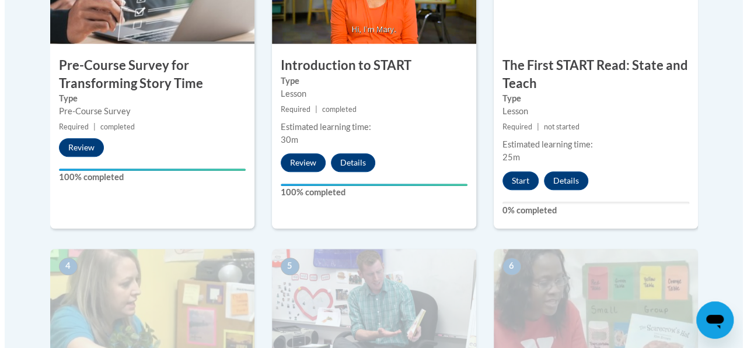
scroll to position [456, 0]
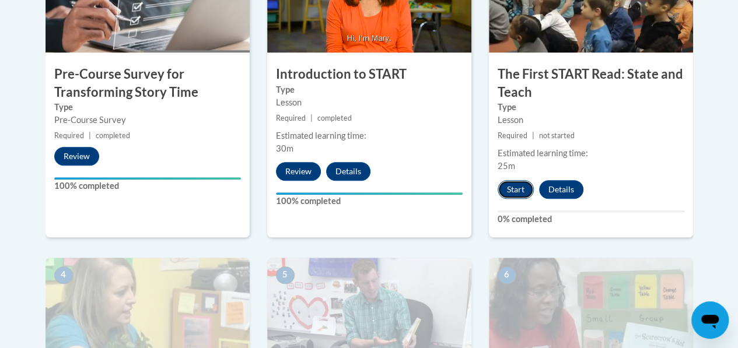
click at [513, 194] on button "Start" at bounding box center [516, 189] width 36 height 19
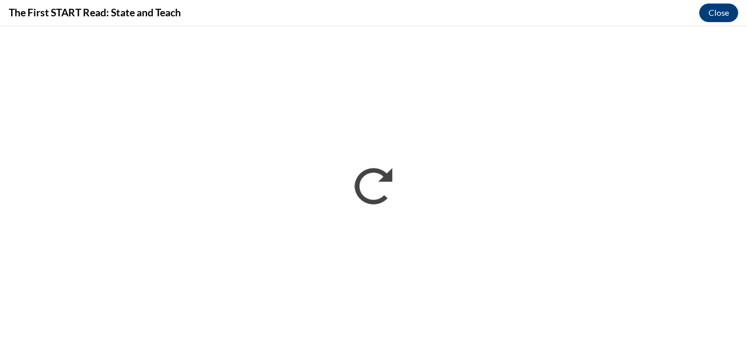
scroll to position [0, 0]
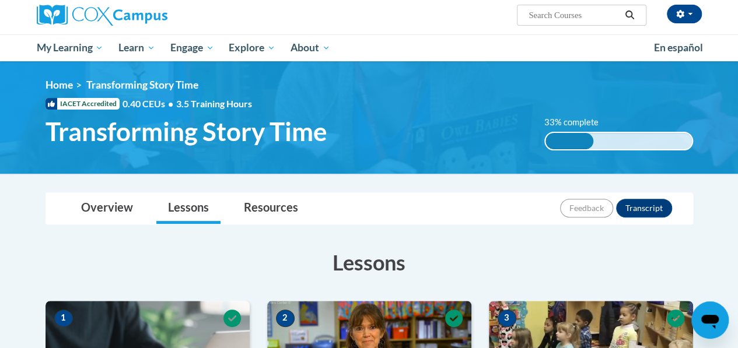
scroll to position [89, 0]
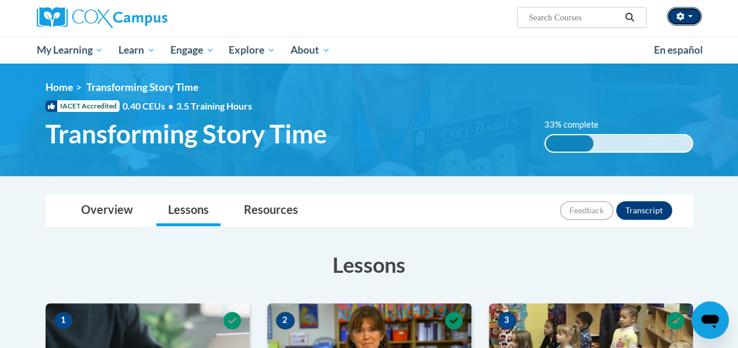
click at [676, 14] on icon "button" at bounding box center [680, 16] width 8 height 8
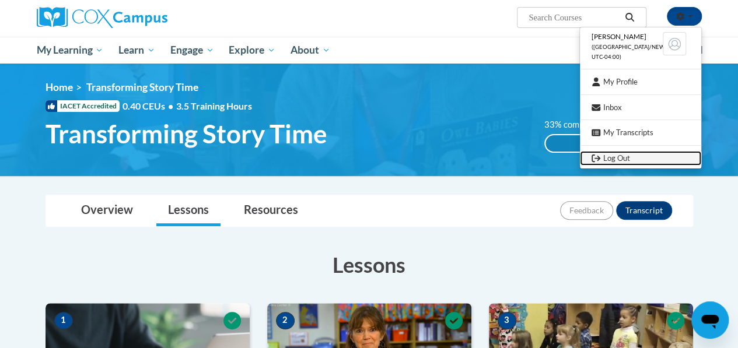
click at [607, 161] on link "Log Out" at bounding box center [640, 158] width 121 height 15
